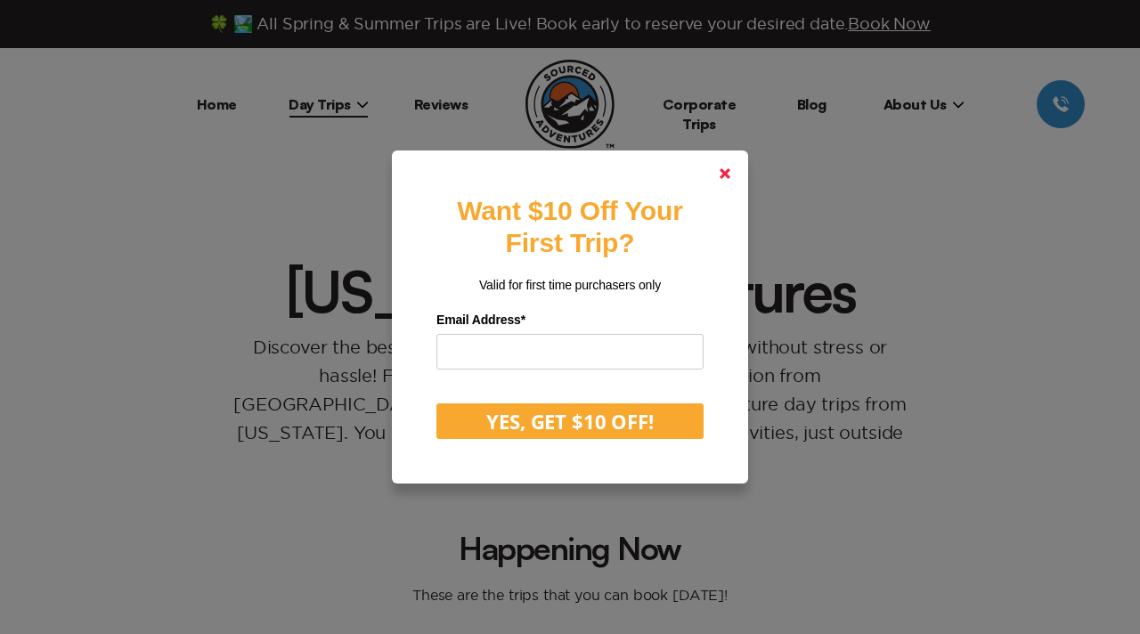
click at [731, 178] on link at bounding box center [724, 173] width 43 height 43
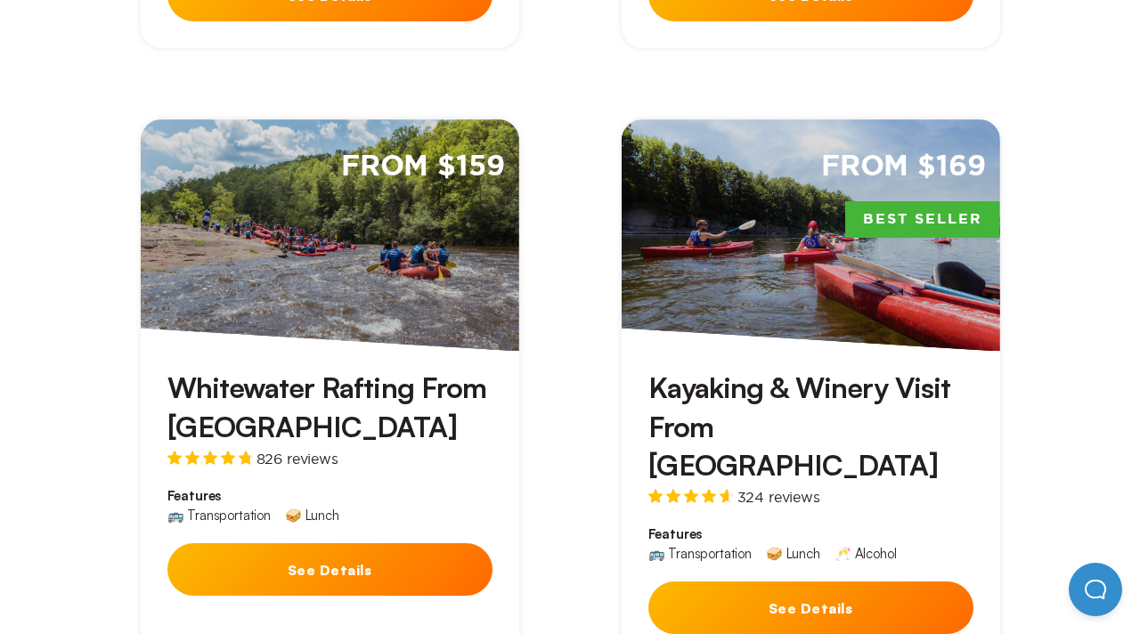
scroll to position [1142, 0]
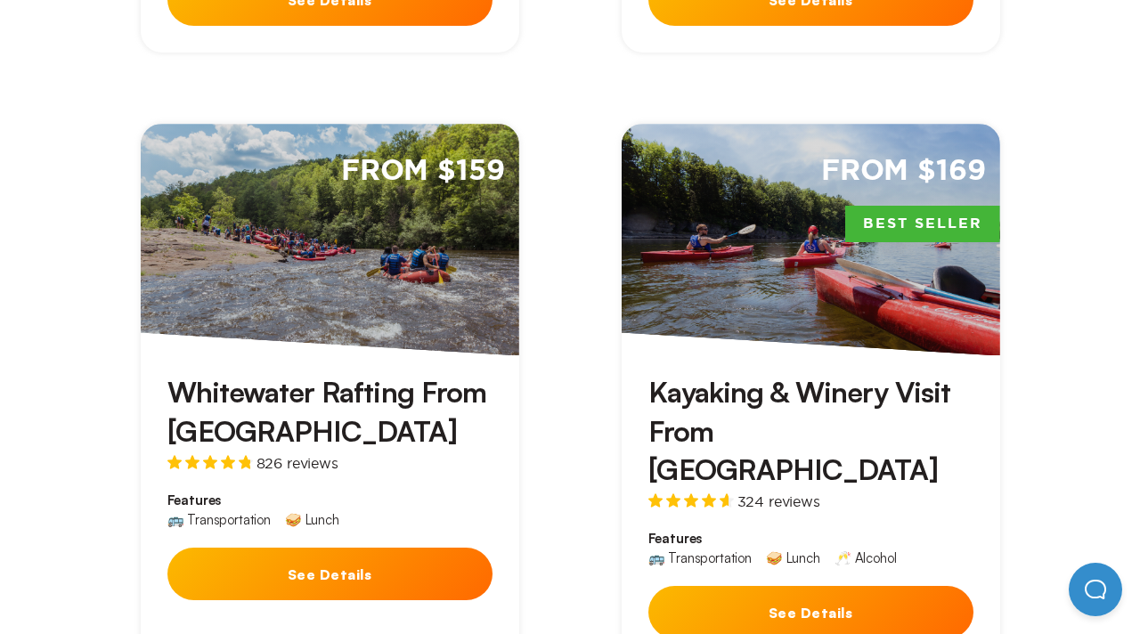
click at [411, 513] on div "🚌 Transportation 🥪 Lunch" at bounding box center [329, 523] width 325 height 20
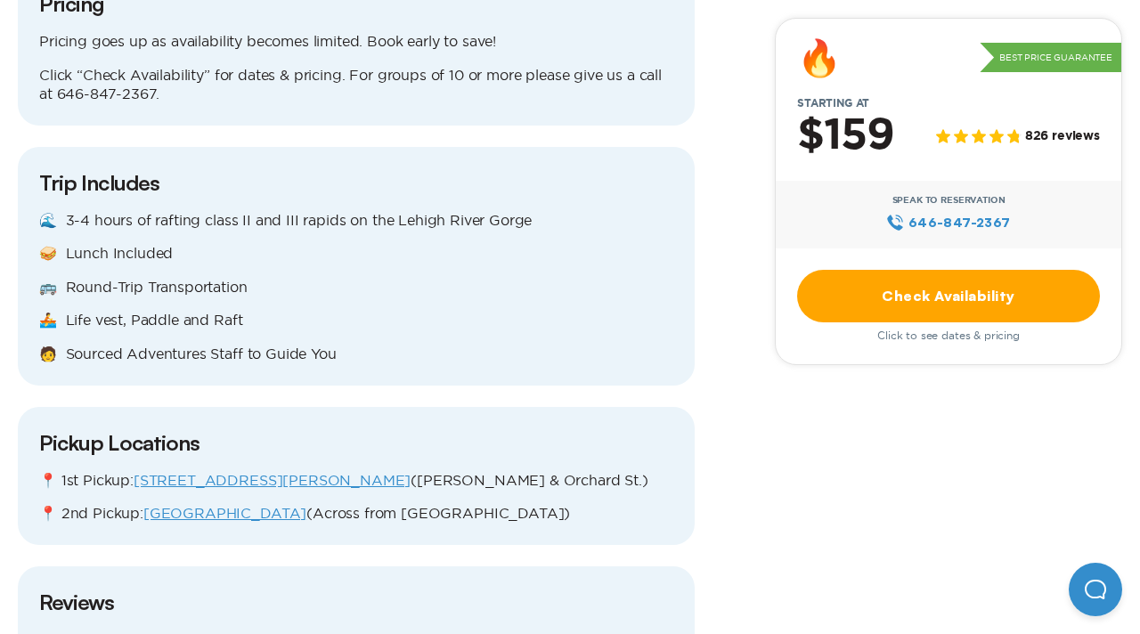
scroll to position [2078, 0]
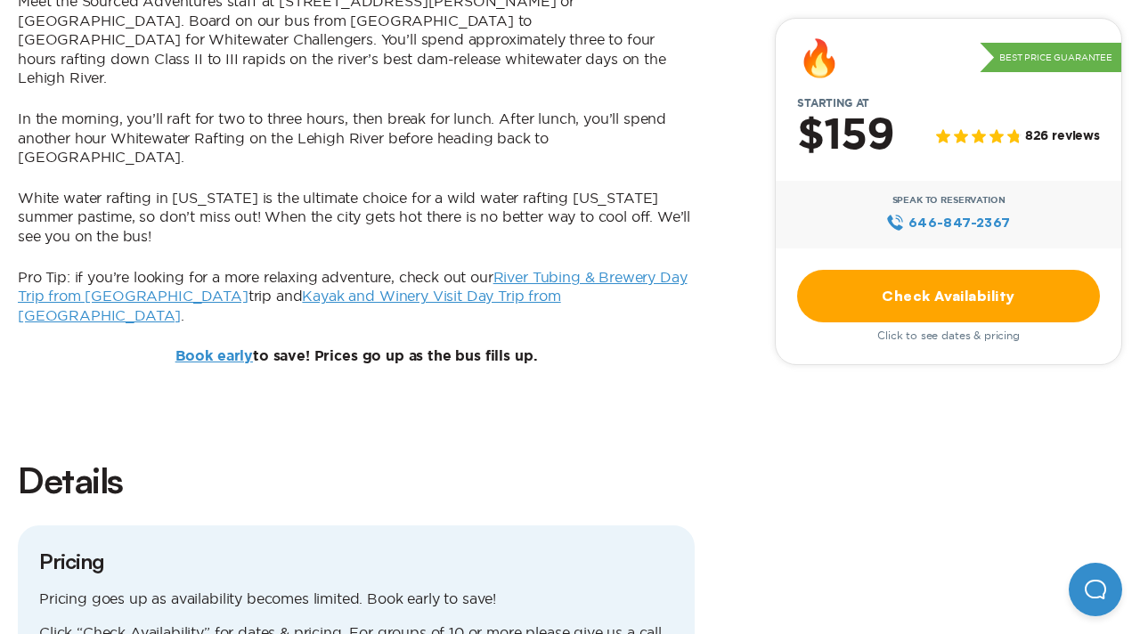
scroll to position [1509, 0]
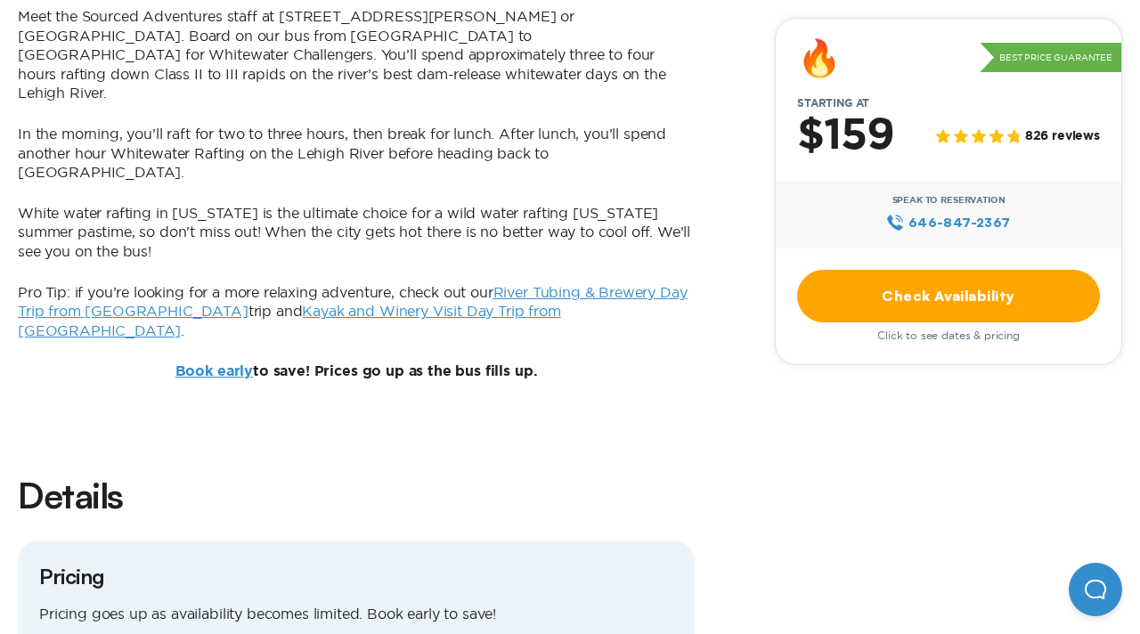
click at [818, 298] on link "Check Availability" at bounding box center [948, 296] width 303 height 53
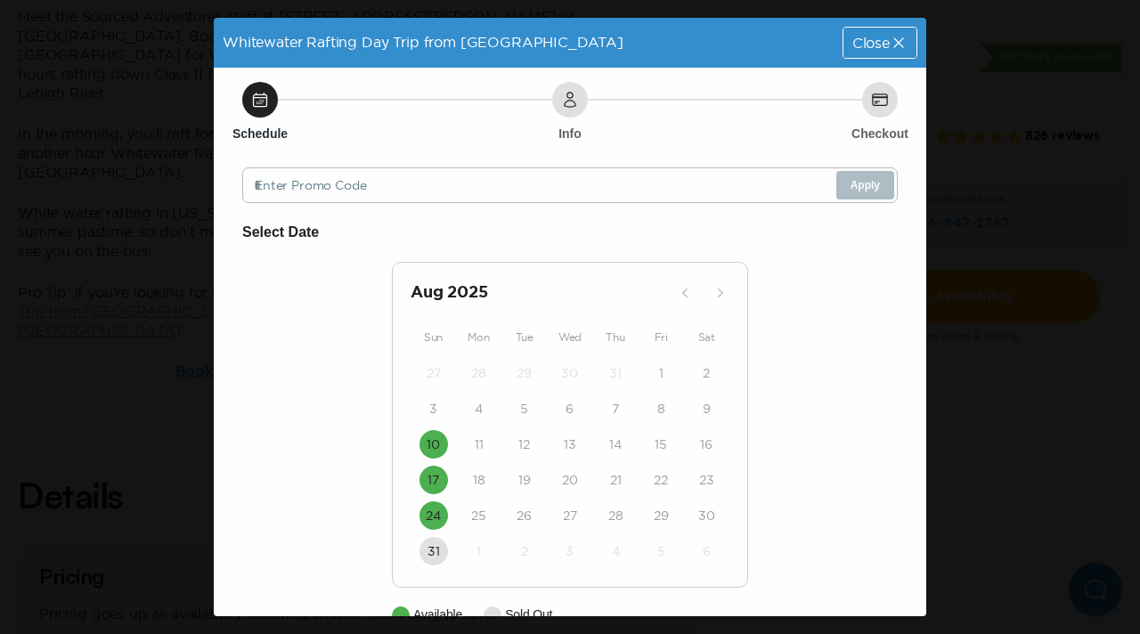
scroll to position [40, 0]
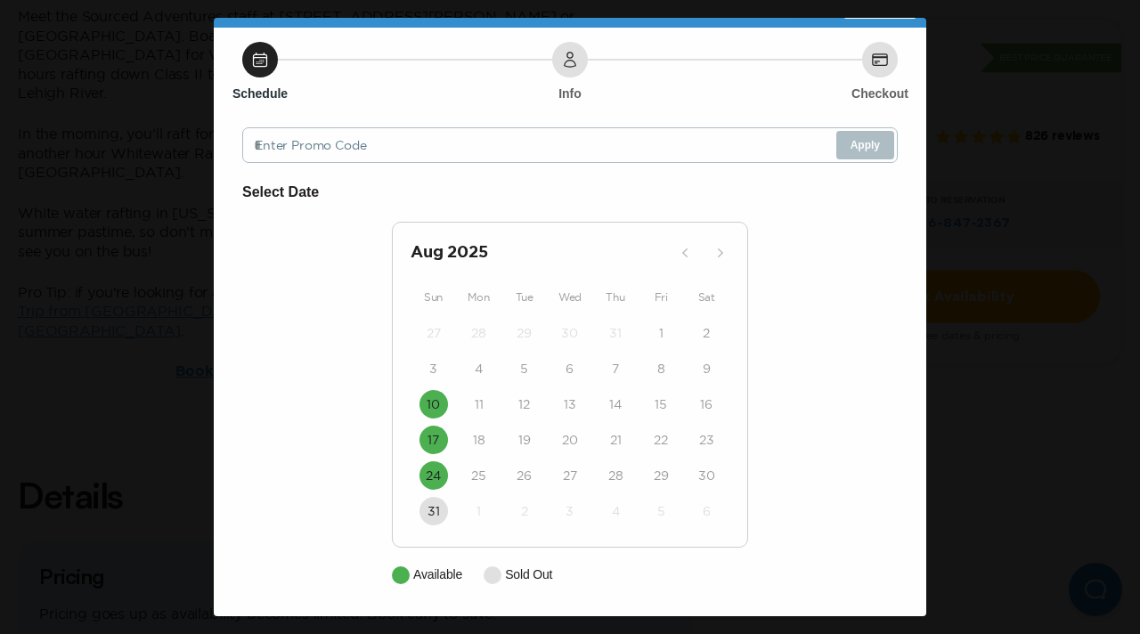
click at [460, 450] on div "18" at bounding box center [478, 440] width 45 height 36
click at [1034, 300] on div "Whitewater Rafting Day Trip from [GEOGRAPHIC_DATA] Close Schedule Info Checkout…" at bounding box center [570, 317] width 1140 height 634
click at [492, 391] on div "11" at bounding box center [478, 404] width 45 height 36
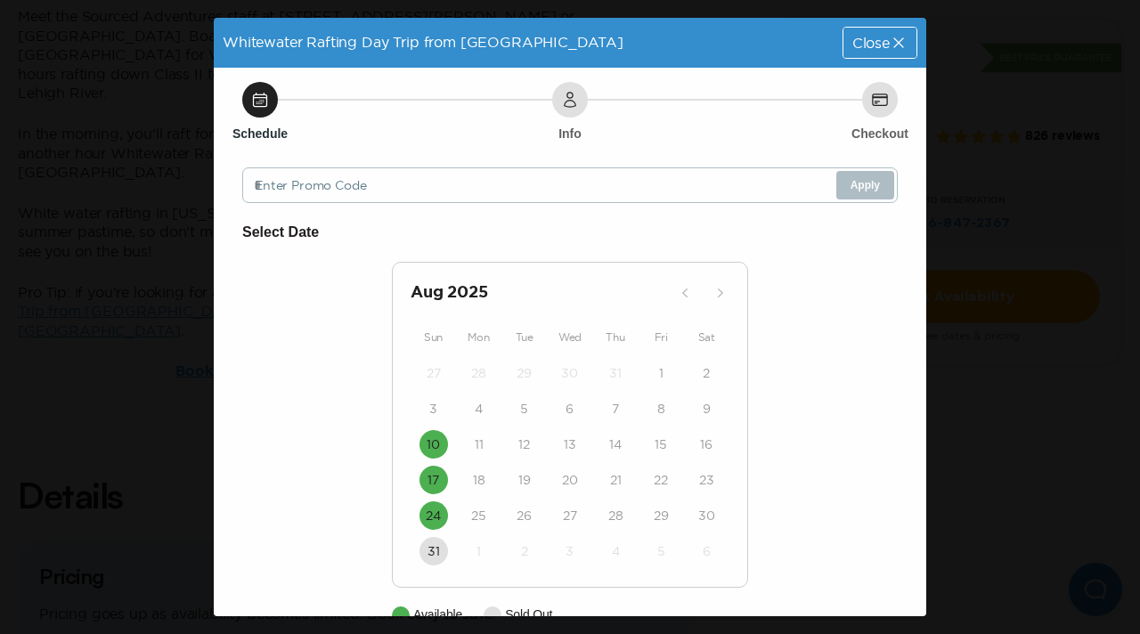
click at [866, 37] on span "Close" at bounding box center [870, 43] width 37 height 14
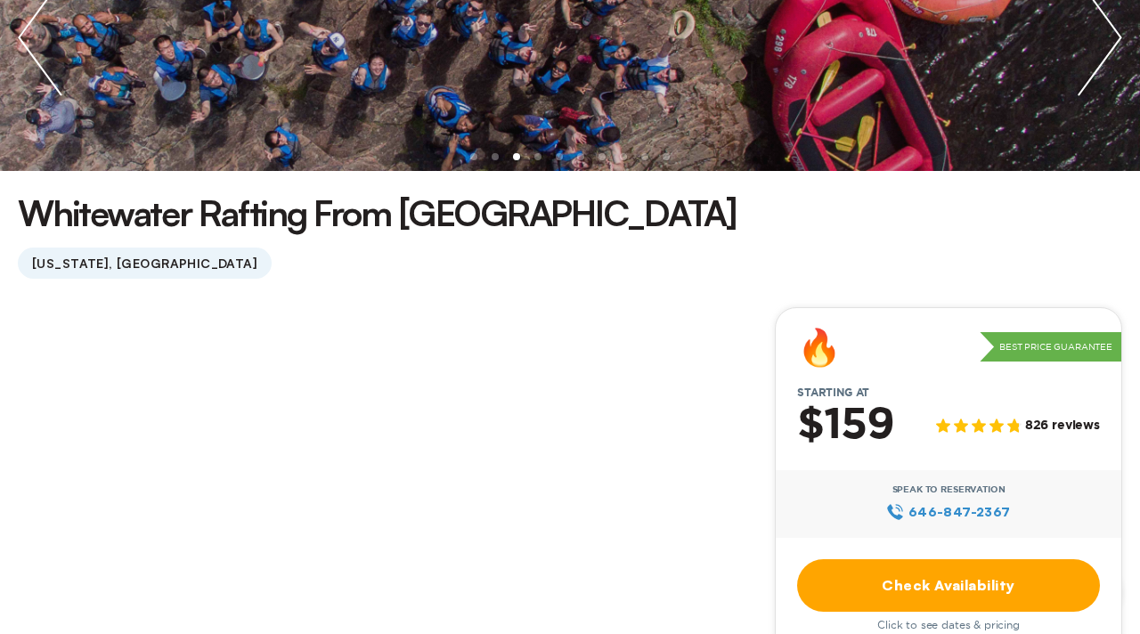
scroll to position [0, 0]
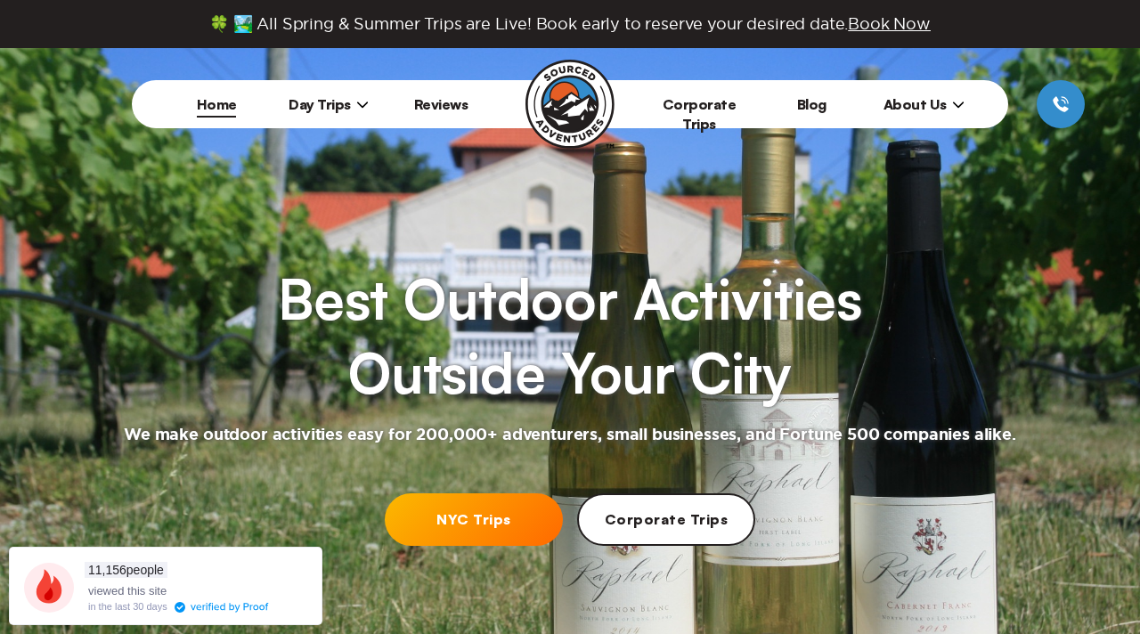
click at [346, 105] on span "Day Trips" at bounding box center [329, 104] width 80 height 18
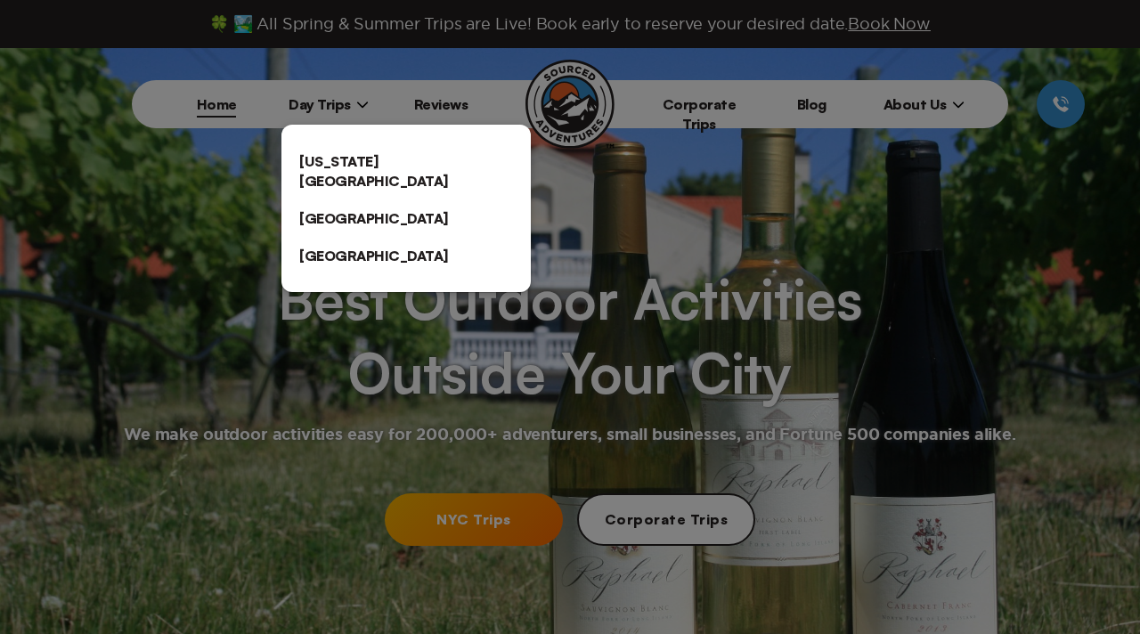
click at [344, 145] on link "[US_STATE][GEOGRAPHIC_DATA]" at bounding box center [405, 170] width 249 height 57
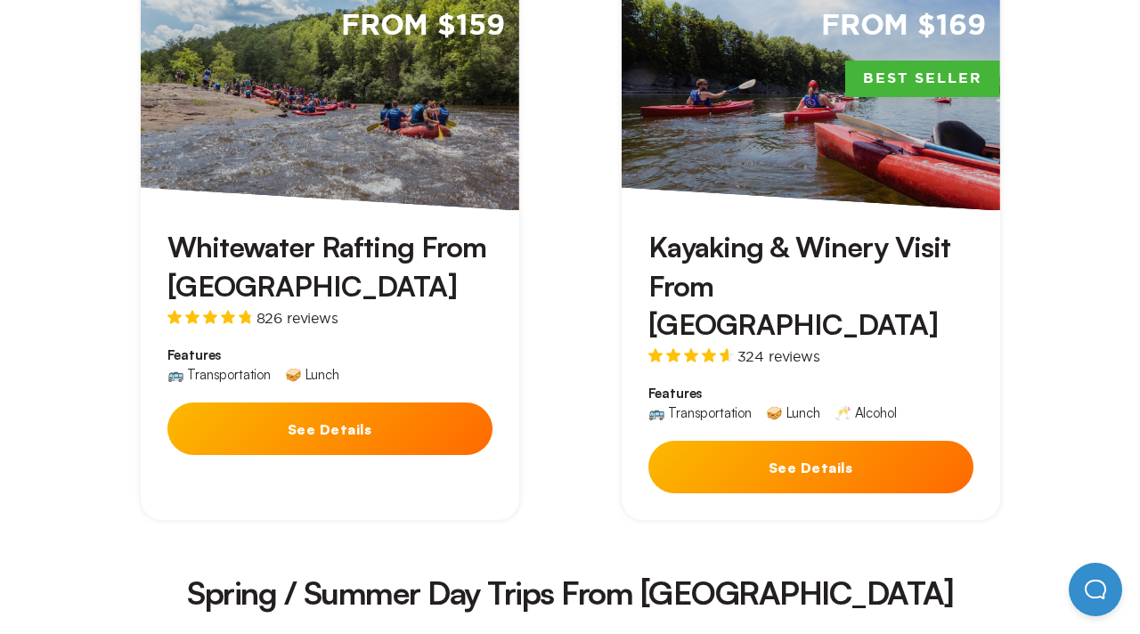
scroll to position [1276, 0]
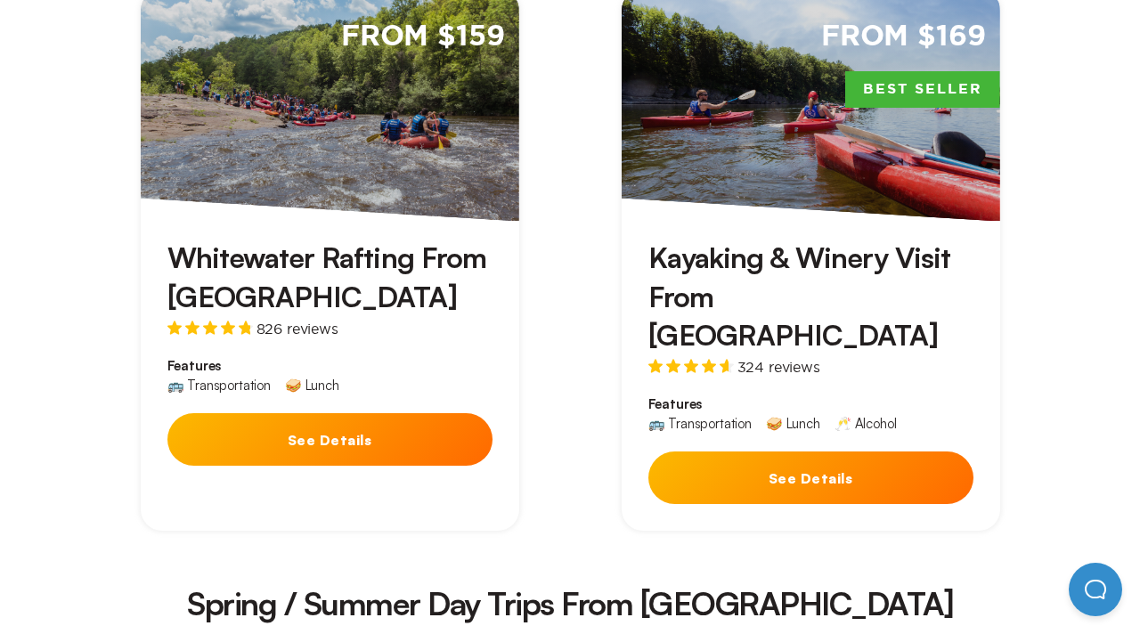
click at [427, 413] on button "See Details" at bounding box center [329, 439] width 325 height 53
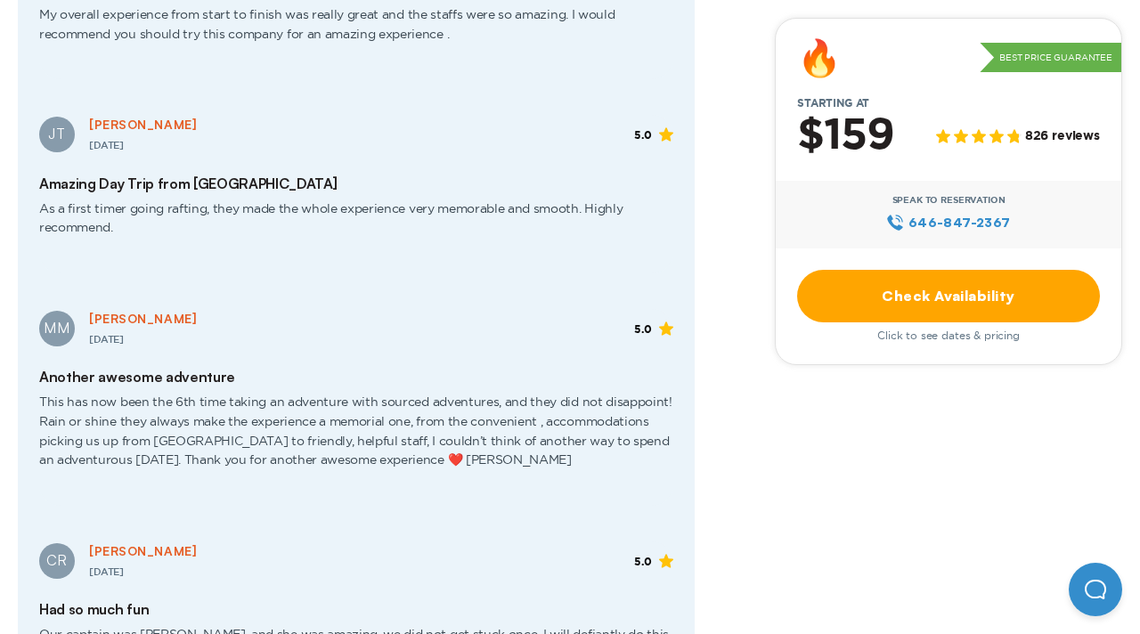
scroll to position [2816, 0]
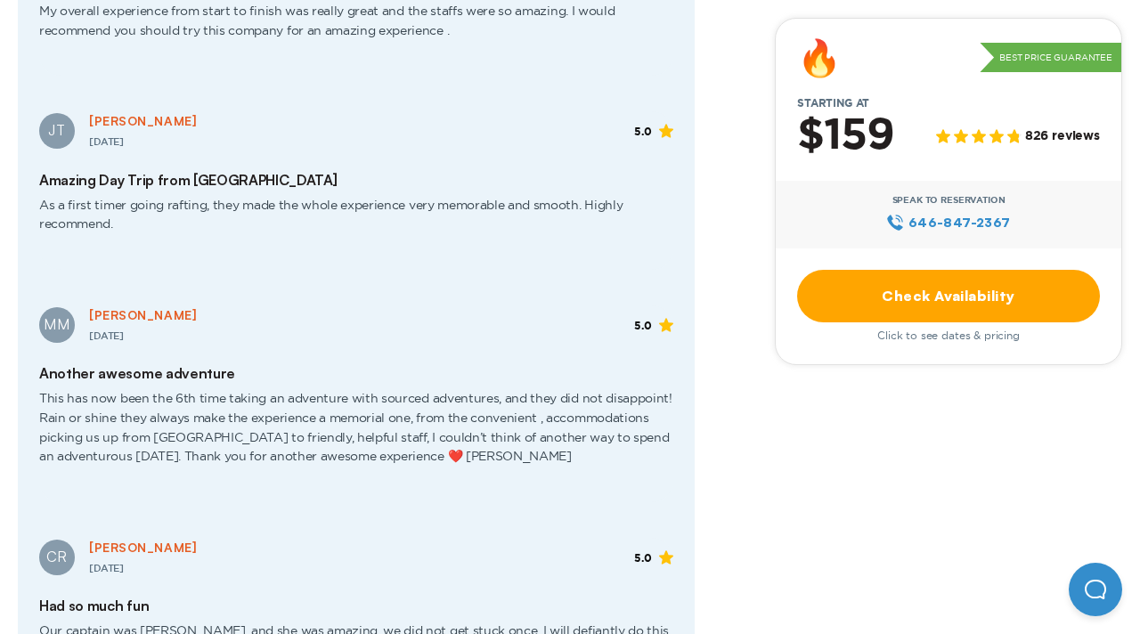
click at [1057, 303] on link "Check Availability" at bounding box center [948, 296] width 303 height 53
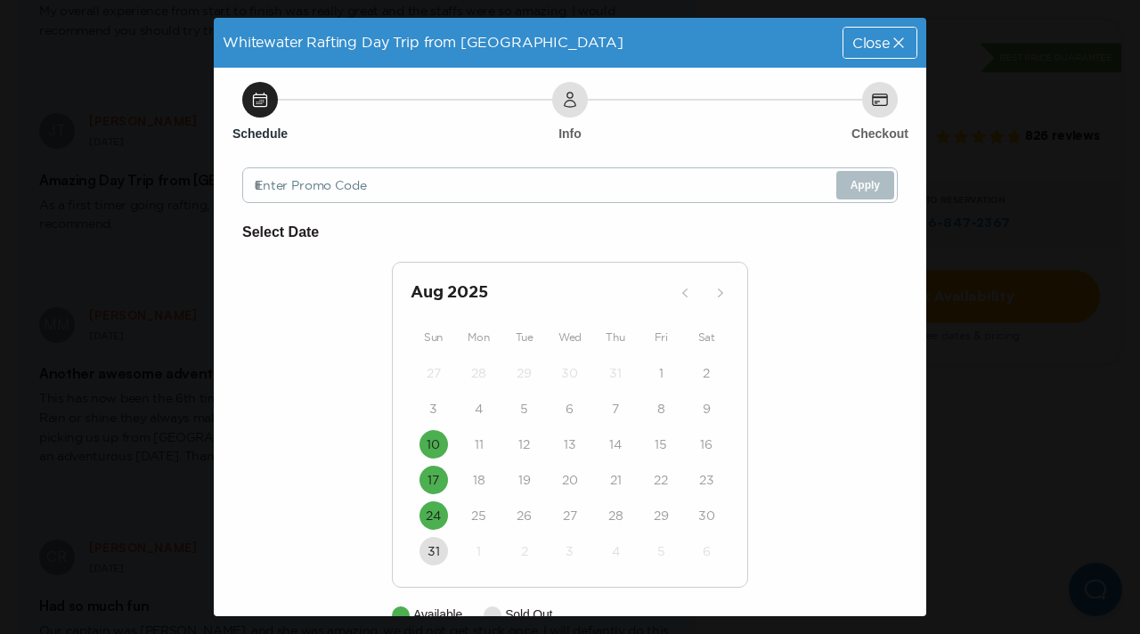
scroll to position [40, 0]
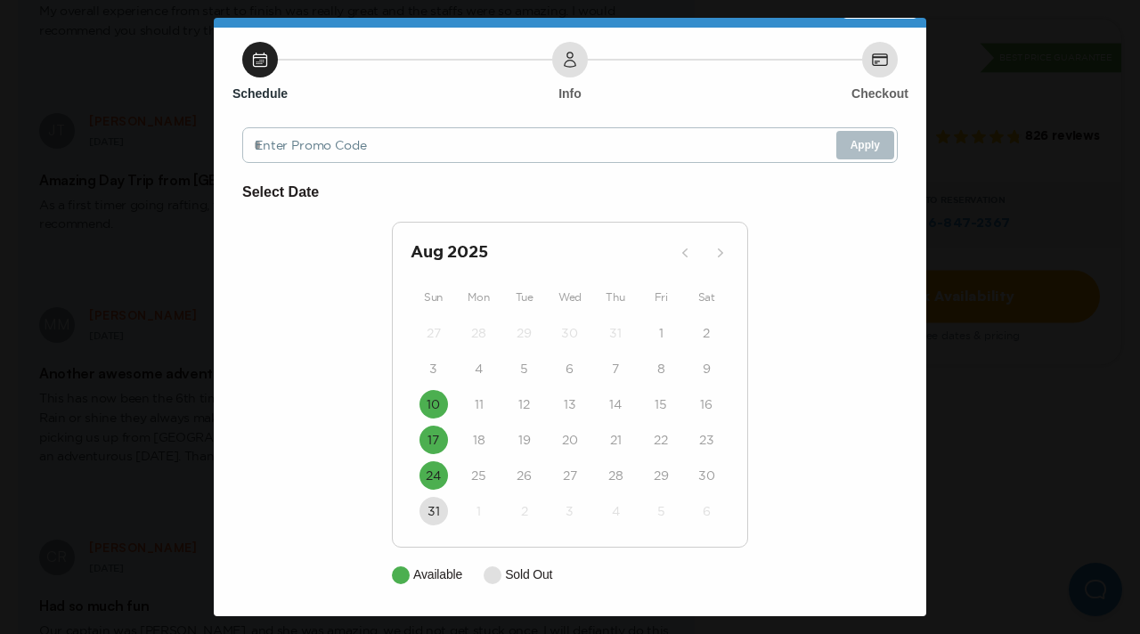
click at [568, 73] on div "Info" at bounding box center [570, 60] width 36 height 36
click at [437, 403] on time "10" at bounding box center [433, 404] width 13 height 18
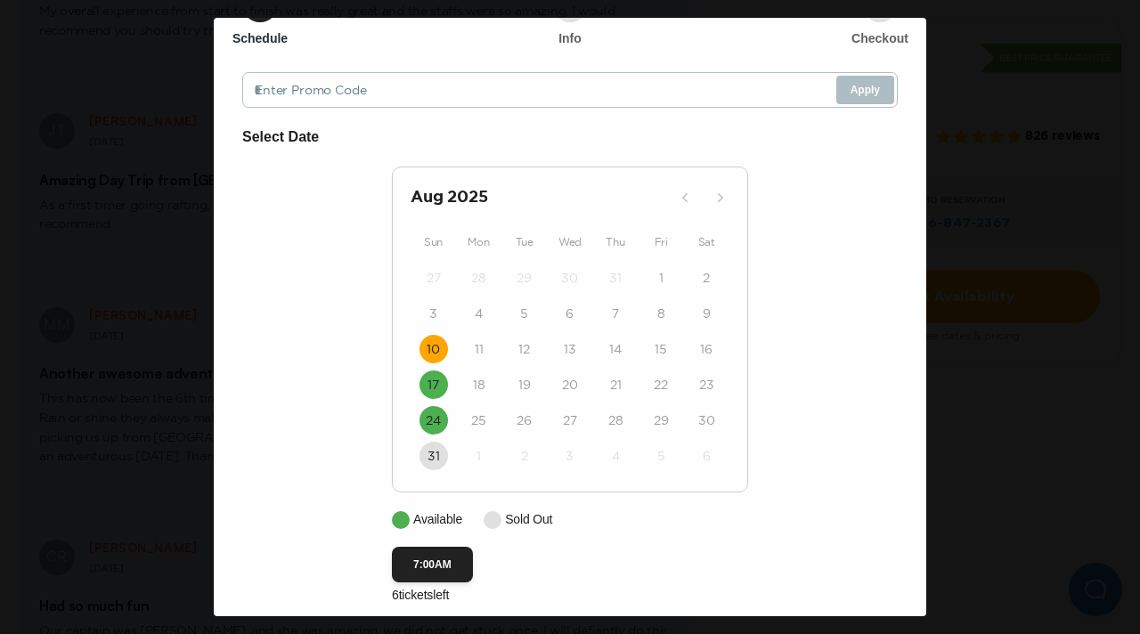
scroll to position [116, 0]
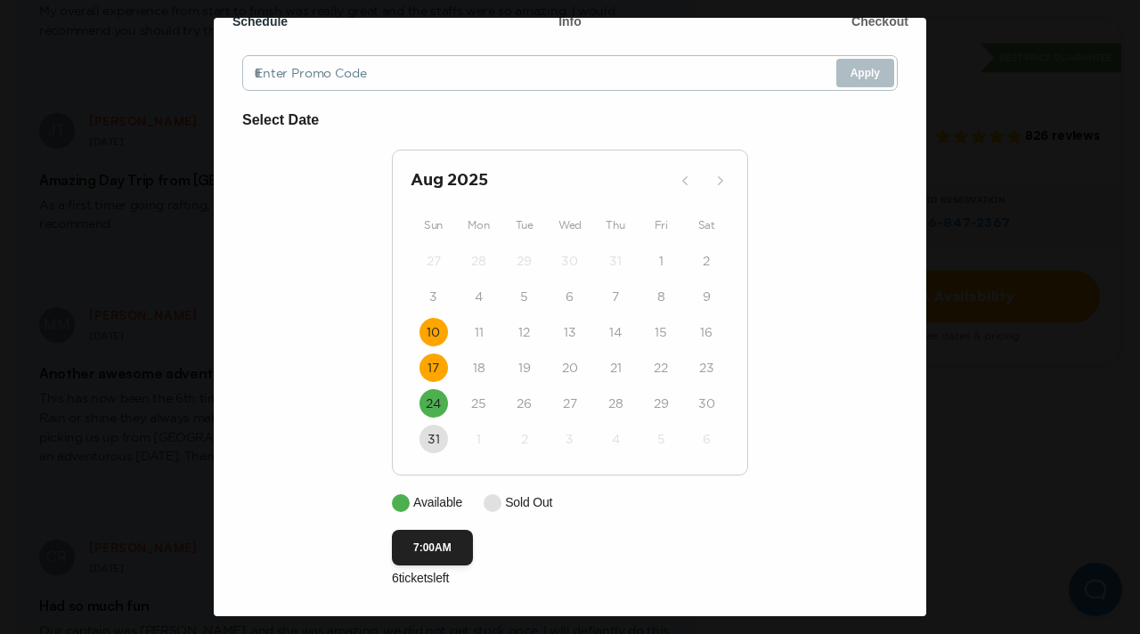
click at [427, 368] on time "17" at bounding box center [433, 368] width 12 height 18
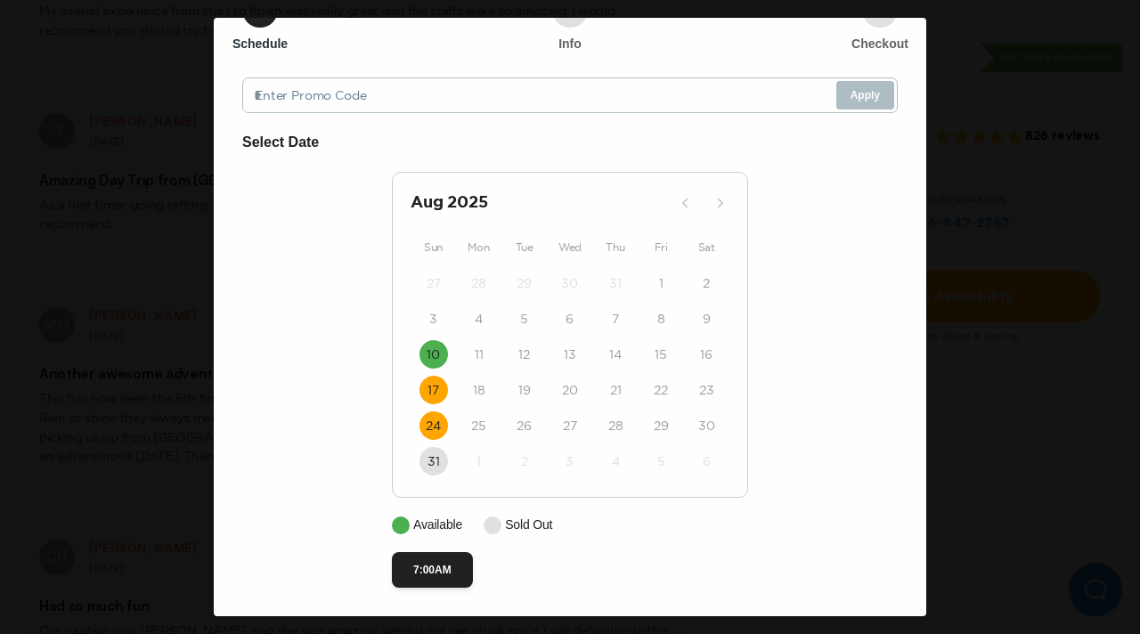
click at [430, 419] on time "24" at bounding box center [433, 426] width 15 height 18
click at [434, 573] on button "7:00AM" at bounding box center [432, 570] width 81 height 36
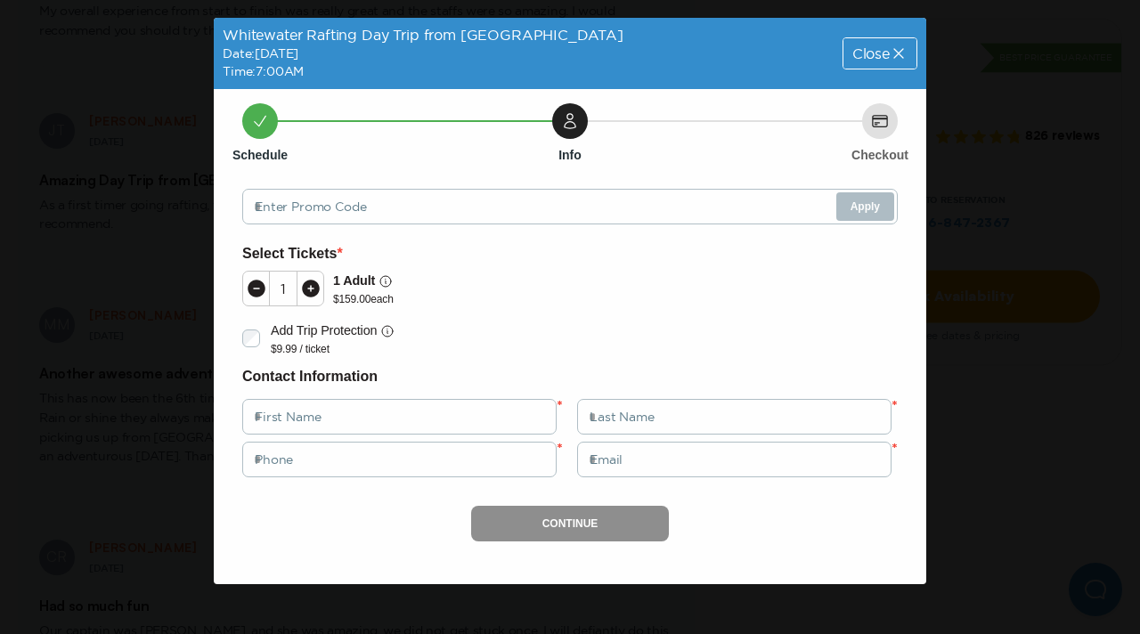
scroll to position [0, 0]
click at [305, 294] on icon at bounding box center [311, 289] width 18 height 18
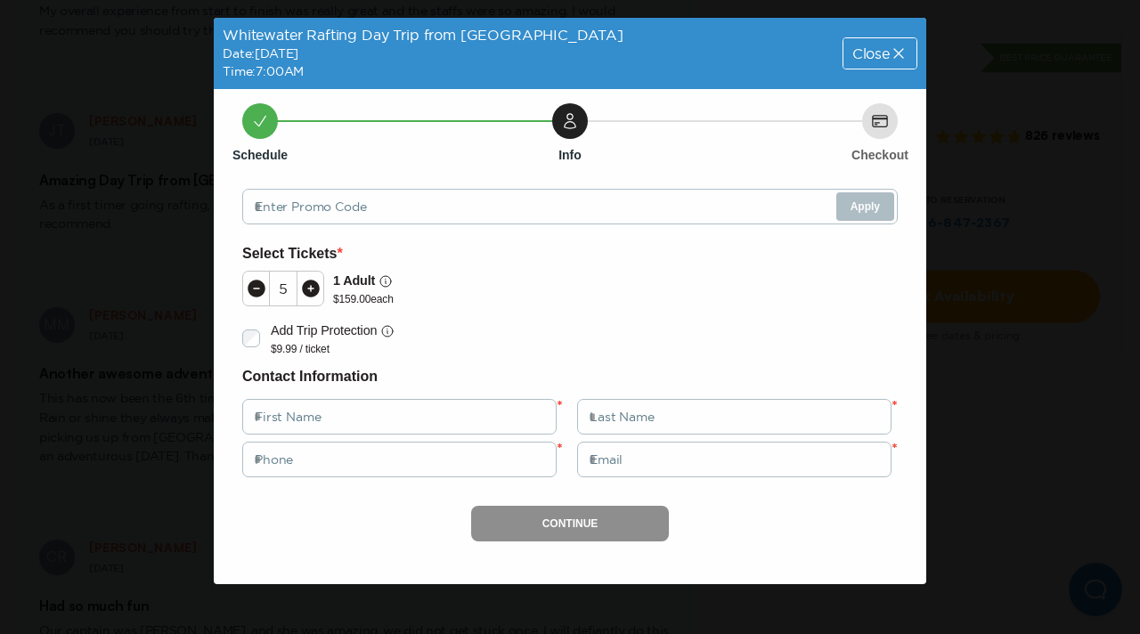
click at [305, 294] on icon at bounding box center [311, 289] width 18 height 18
